Goal: Find specific page/section: Find specific page/section

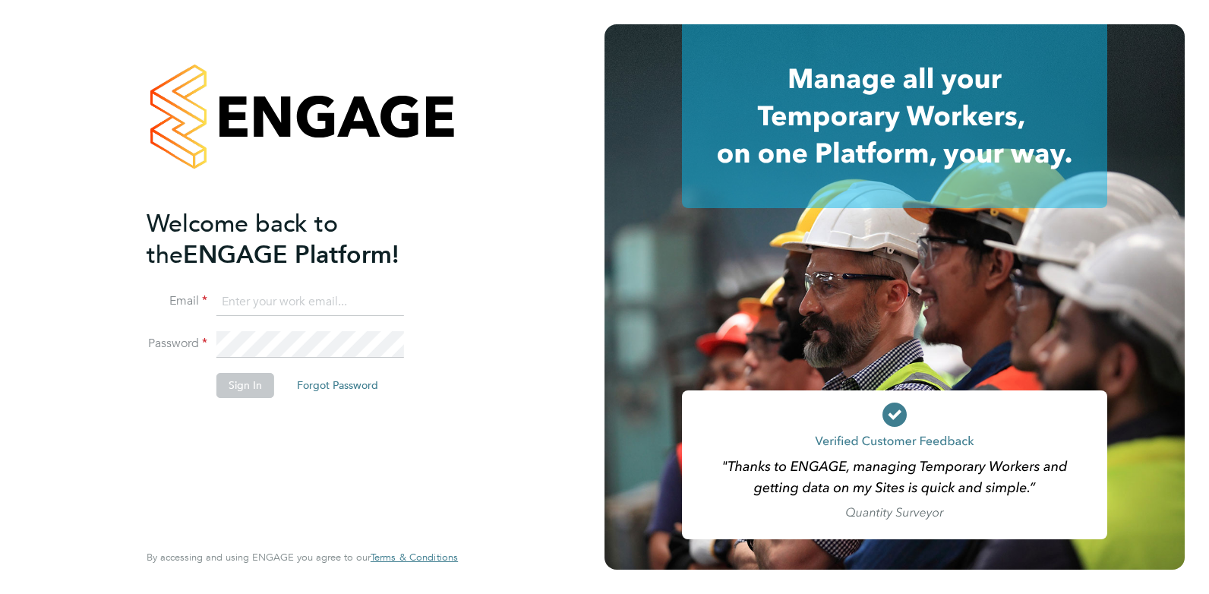
click at [286, 290] on input at bounding box center [310, 302] width 188 height 27
type input "cameron@omniapeople.com"
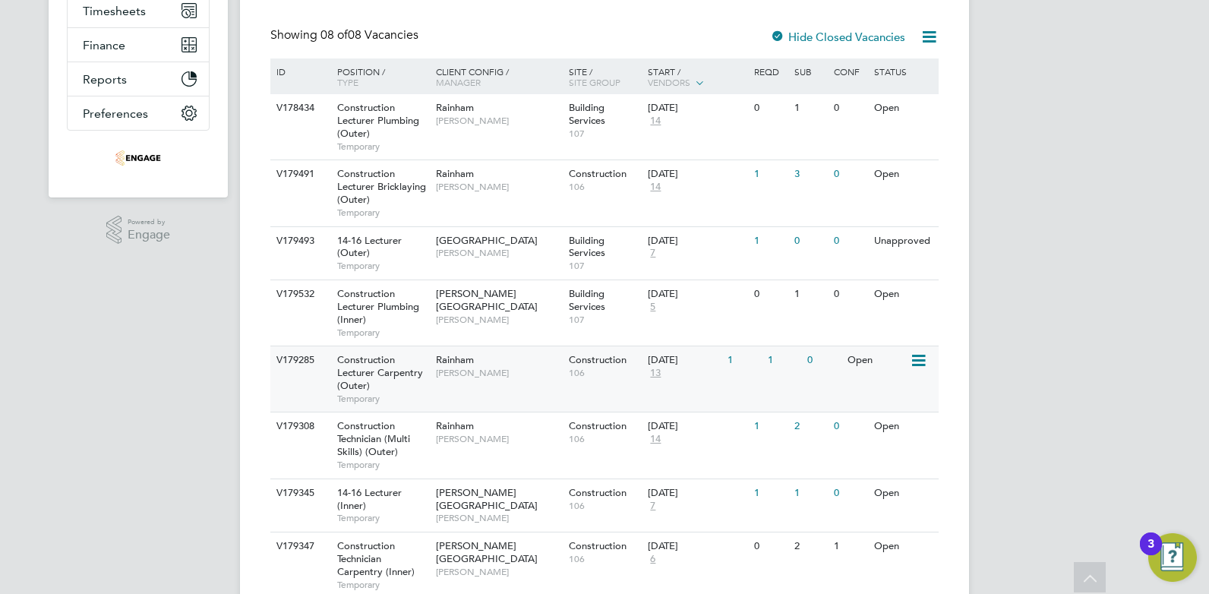
scroll to position [363, 0]
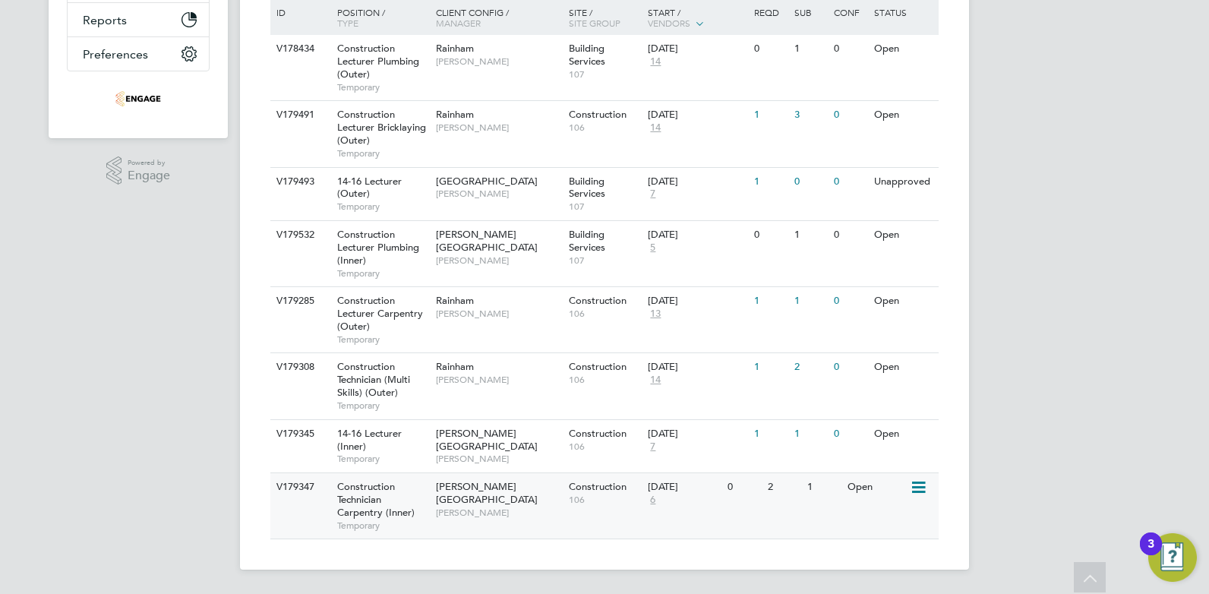
click at [531, 506] on span "Nathan Morris" at bounding box center [498, 512] width 125 height 12
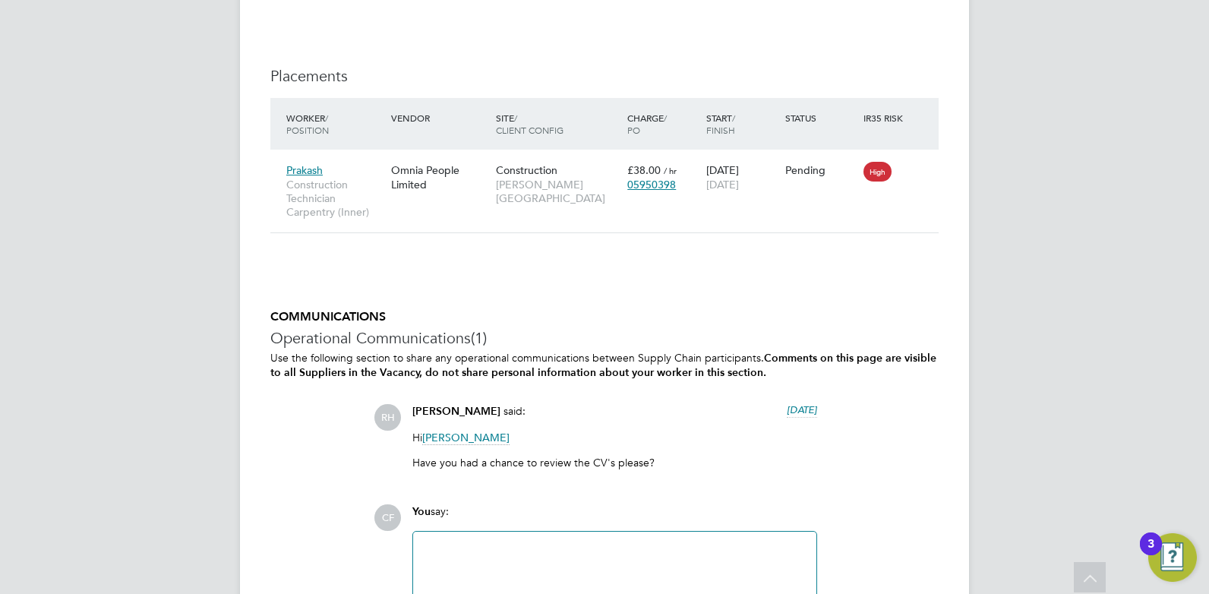
scroll to position [2809, 0]
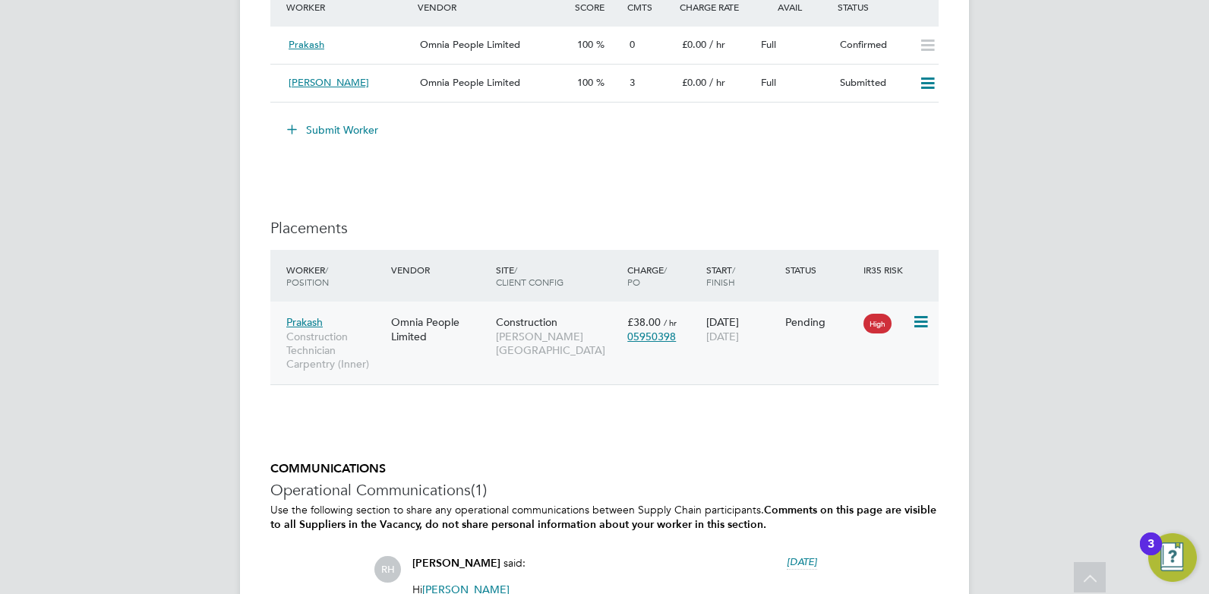
click at [560, 327] on div "Construction [PERSON_NAME][GEOGRAPHIC_DATA]" at bounding box center [557, 335] width 131 height 57
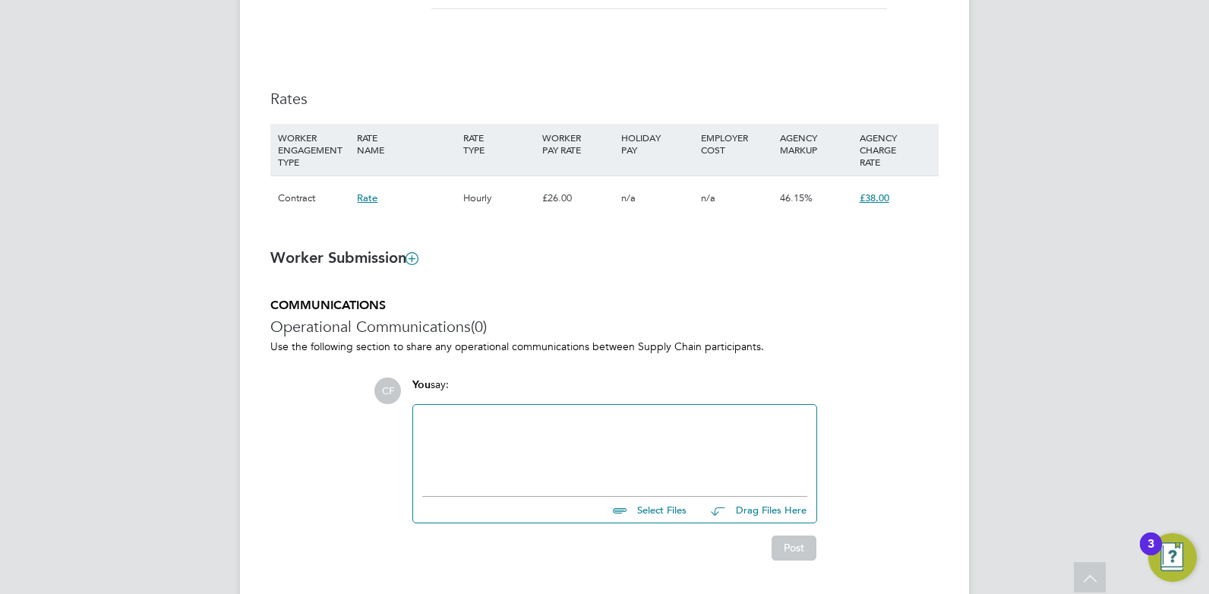
scroll to position [1032, 0]
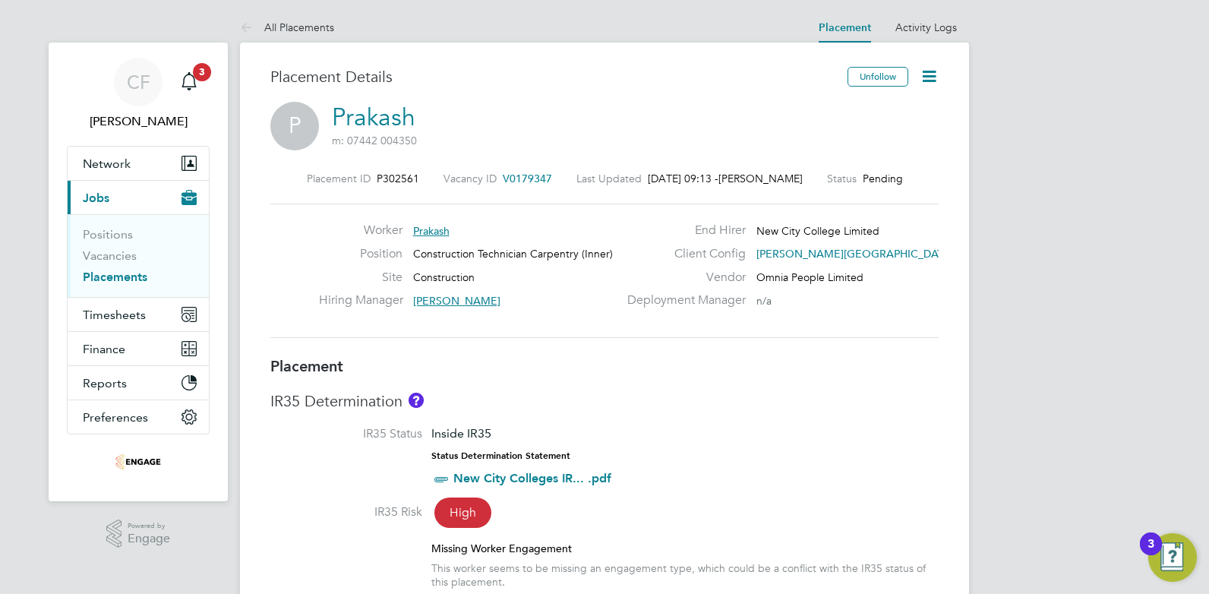
click at [932, 77] on icon at bounding box center [928, 76] width 19 height 19
